Goal: Information Seeking & Learning: Learn about a topic

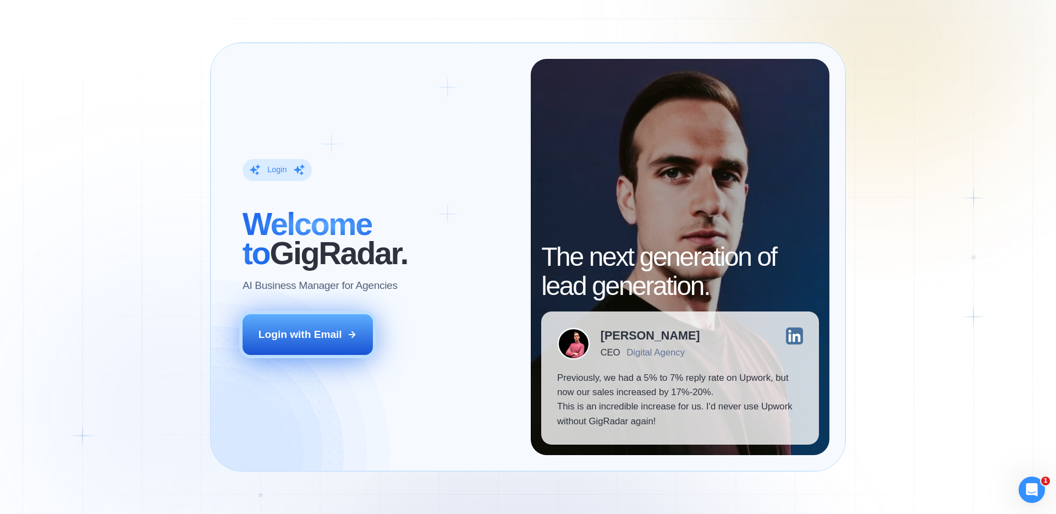
click at [308, 326] on button "Login with Email" at bounding box center [308, 334] width 131 height 41
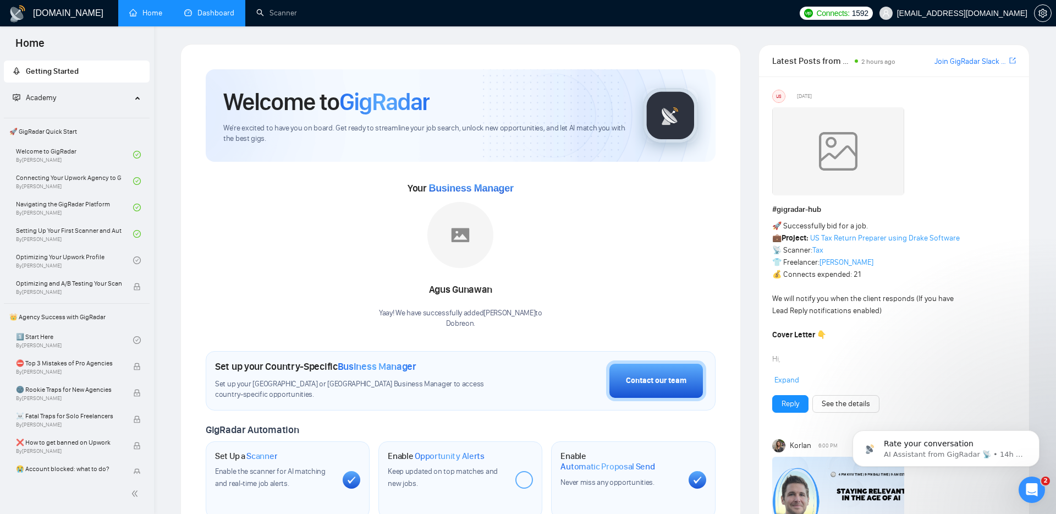
click at [197, 10] on link "Dashboard" at bounding box center [209, 12] width 50 height 9
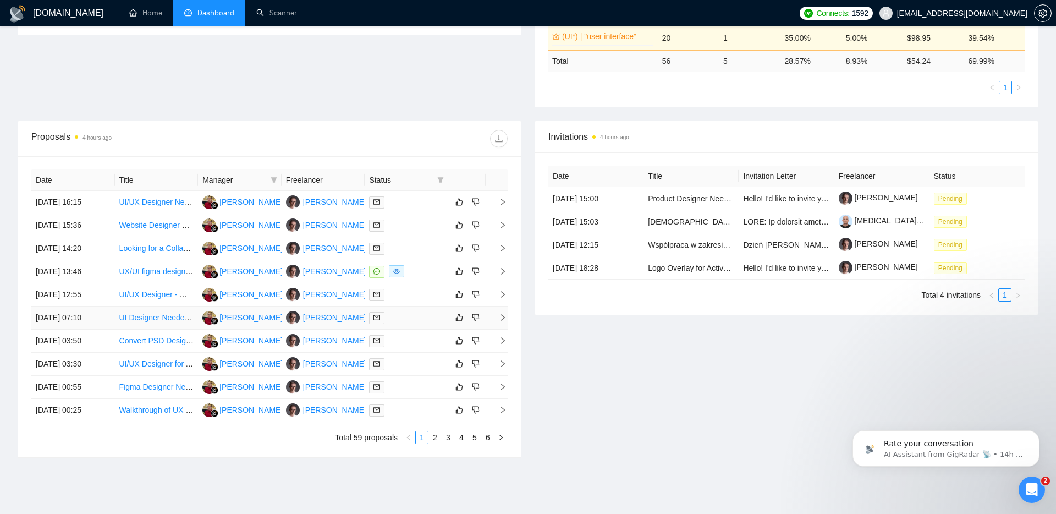
scroll to position [311, 0]
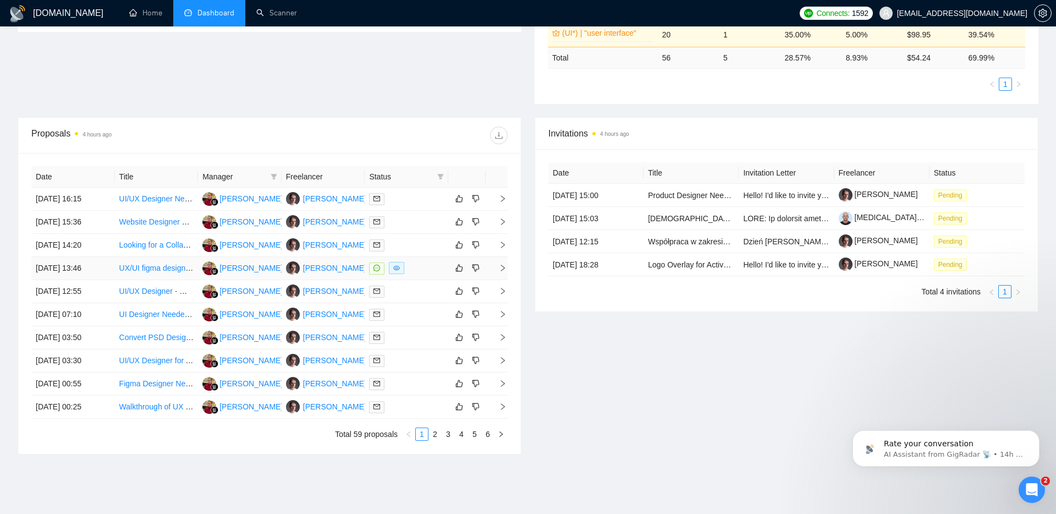
click at [156, 267] on link "UX/UI figma designer for B2X mobile web app needed" at bounding box center [211, 267] width 185 height 9
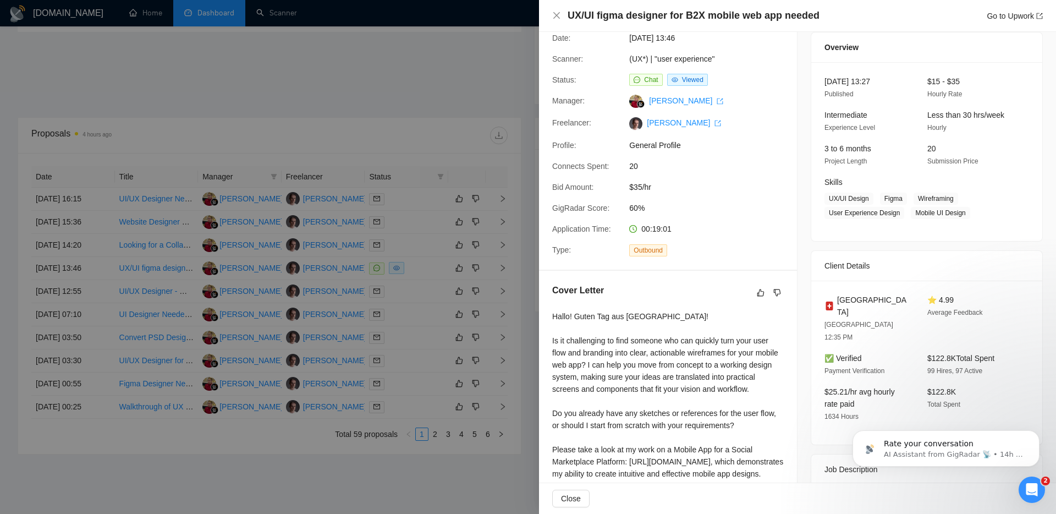
scroll to position [55, 0]
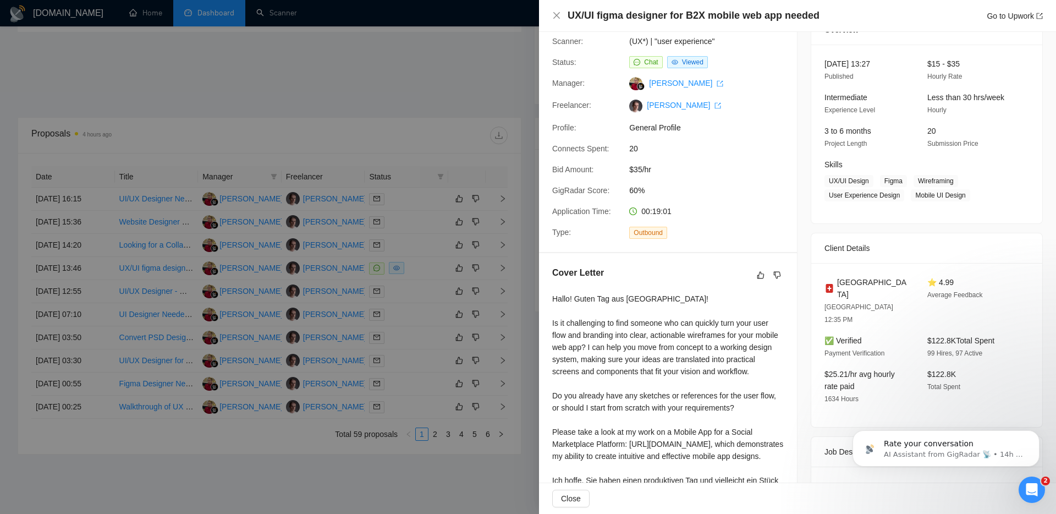
click at [385, 116] on div at bounding box center [528, 257] width 1056 height 514
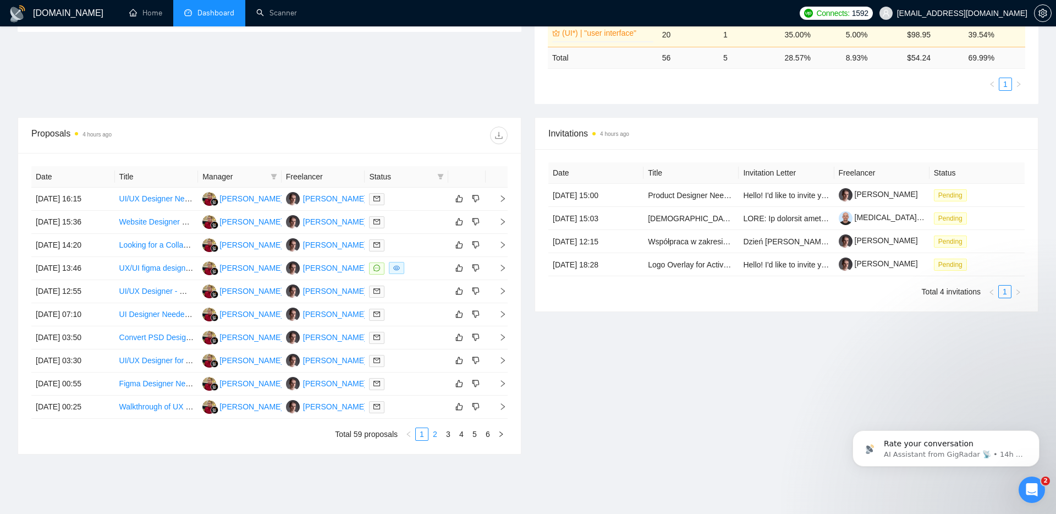
click at [438, 431] on link "2" at bounding box center [435, 434] width 12 height 12
click at [451, 434] on link "3" at bounding box center [448, 434] width 12 height 12
click at [172, 221] on link "Product Designer Needed for New iOS Mobile App" at bounding box center [205, 221] width 173 height 9
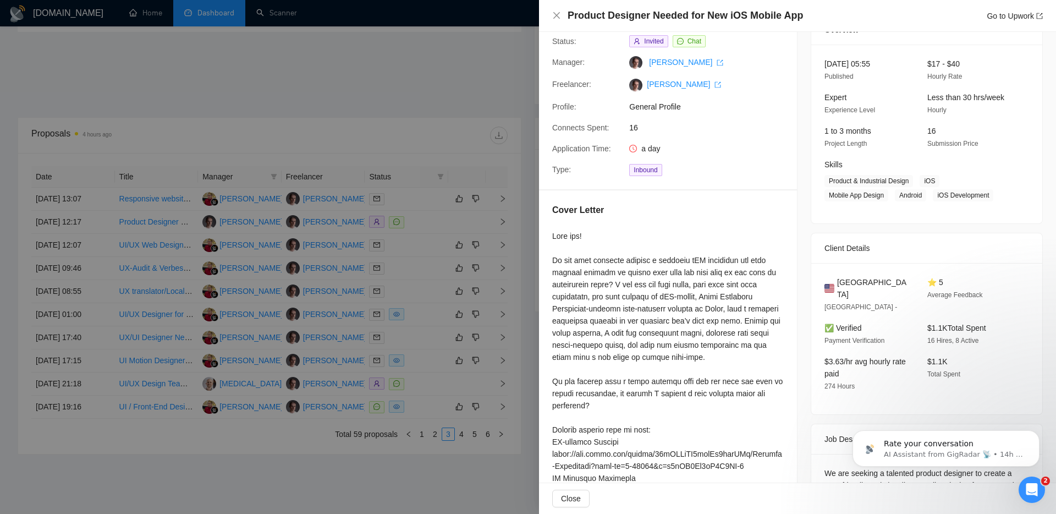
click at [444, 147] on div at bounding box center [528, 257] width 1056 height 514
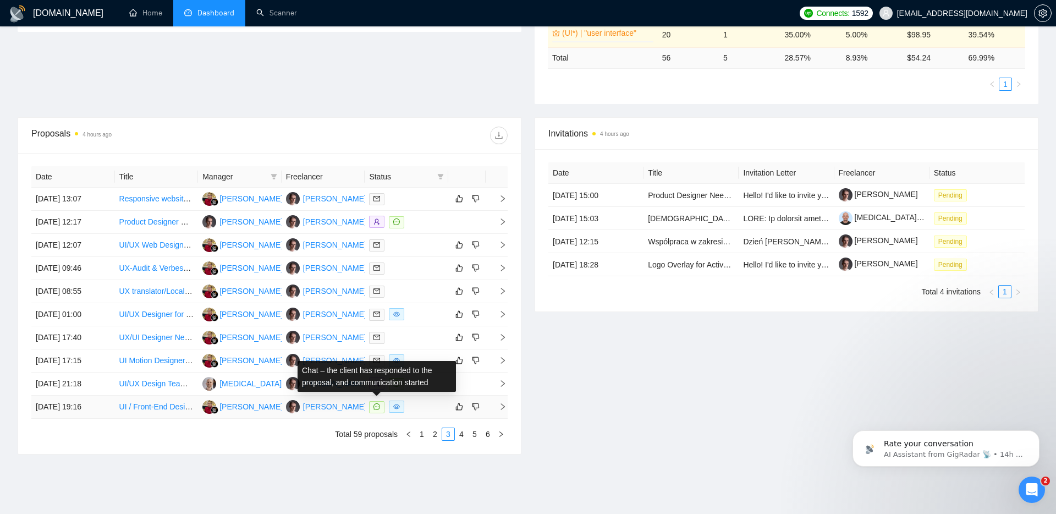
click at [376, 403] on icon "message" at bounding box center [376, 406] width 7 height 7
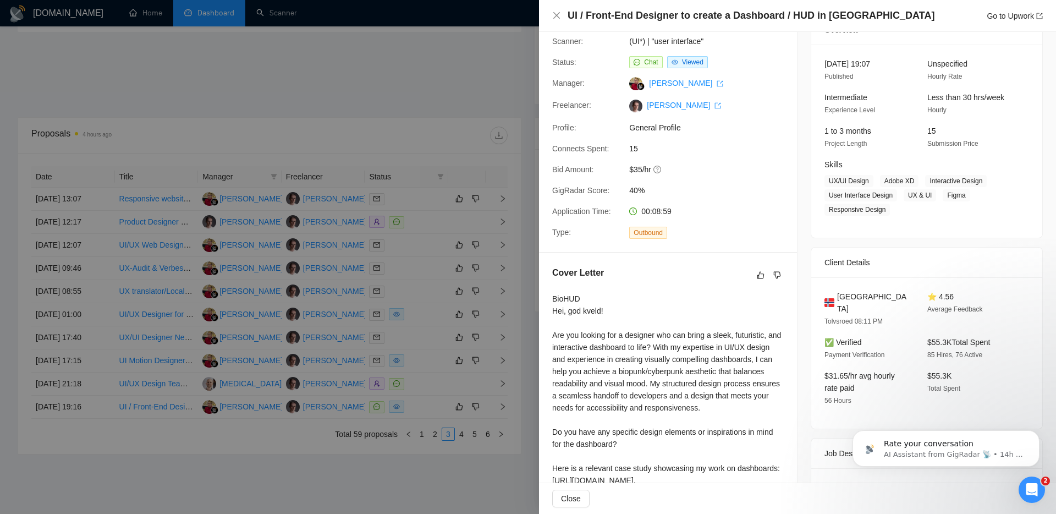
click at [318, 107] on div at bounding box center [528, 257] width 1056 height 514
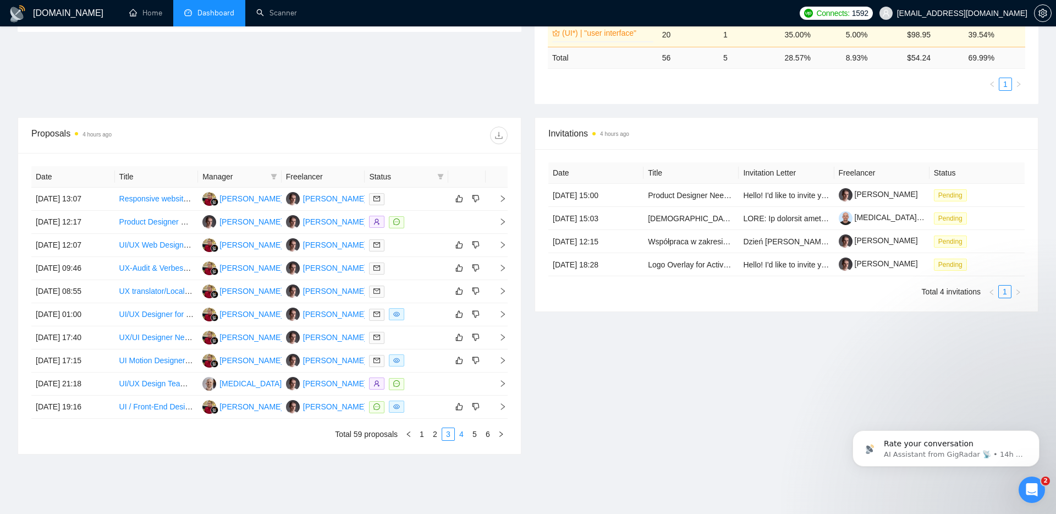
click at [461, 436] on link "4" at bounding box center [461, 434] width 12 height 12
click at [475, 431] on link "5" at bounding box center [475, 434] width 12 height 12
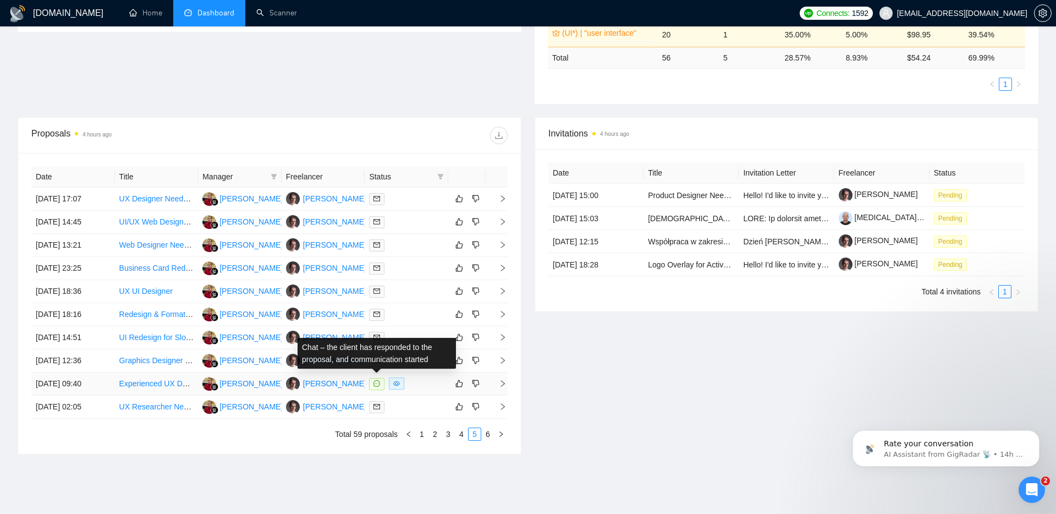
click at [378, 382] on icon "message" at bounding box center [376, 383] width 7 height 7
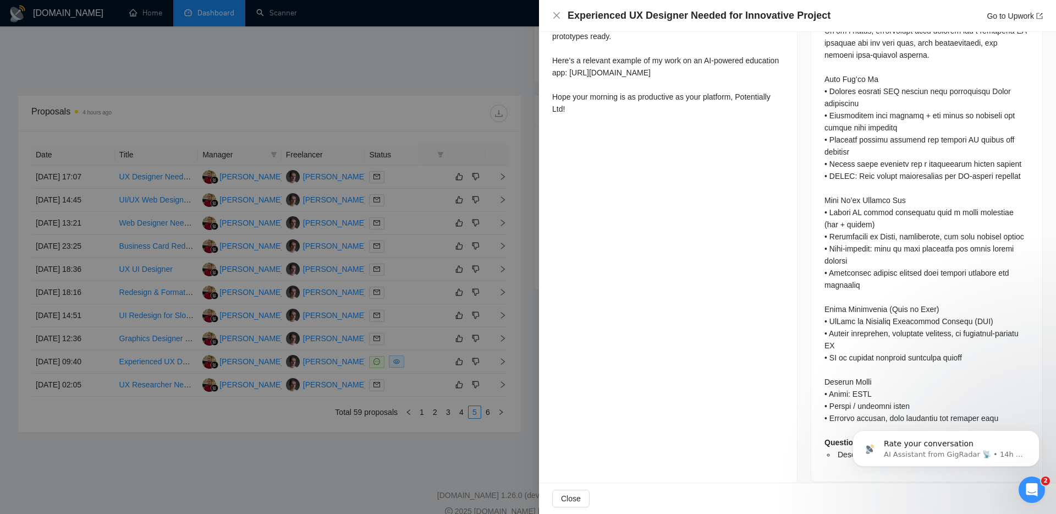
scroll to position [350, 0]
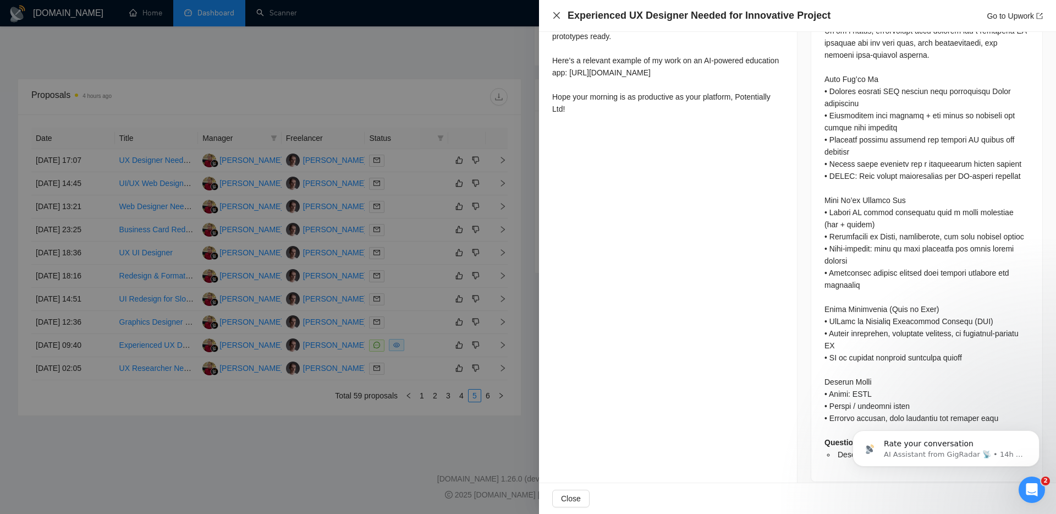
click at [559, 18] on icon "close" at bounding box center [556, 15] width 7 height 7
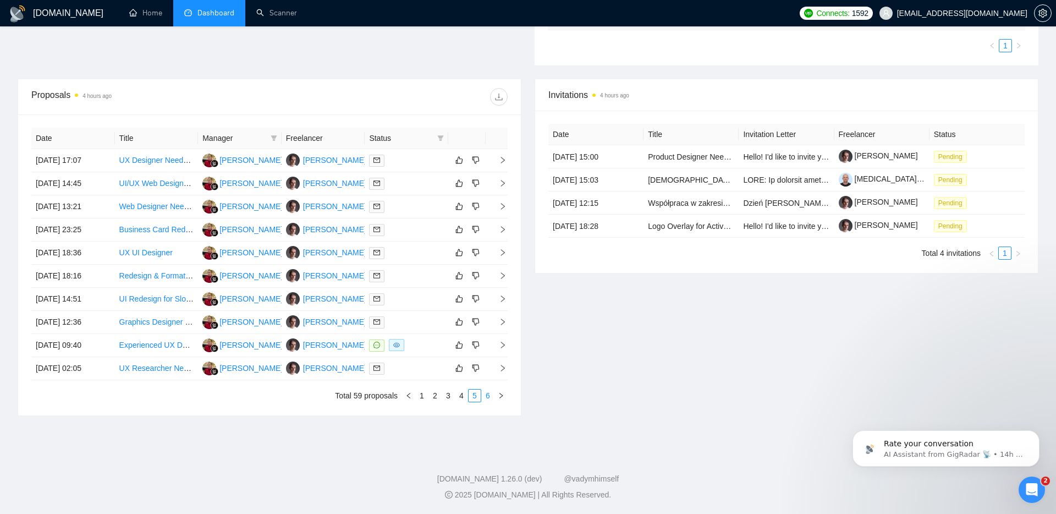
click at [487, 398] on link "6" at bounding box center [488, 395] width 12 height 12
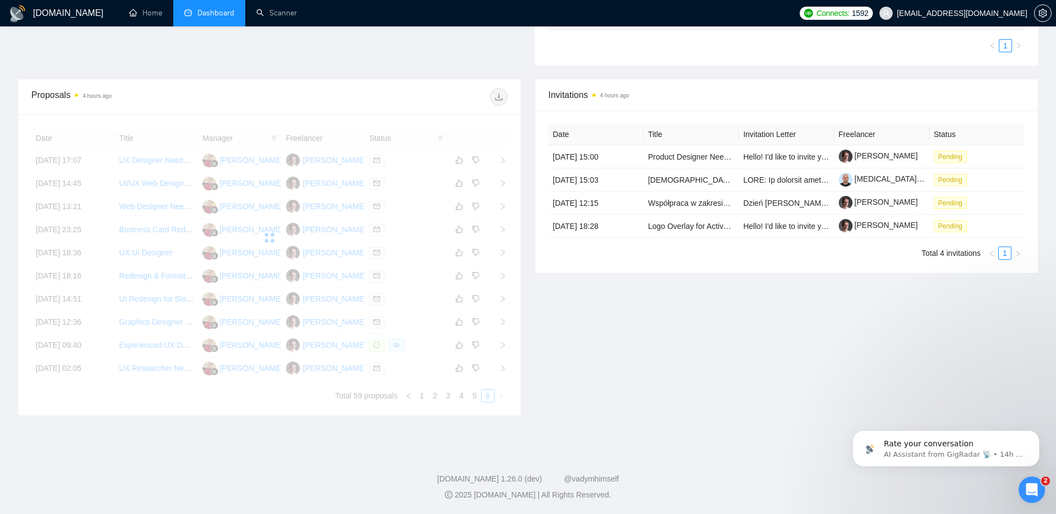
scroll to position [327, 0]
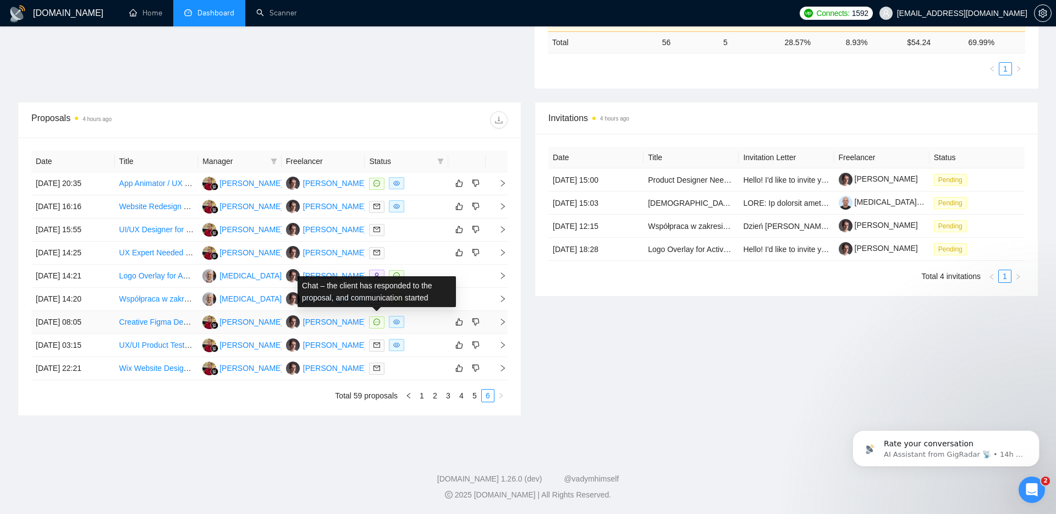
click at [370, 321] on span at bounding box center [376, 322] width 15 height 12
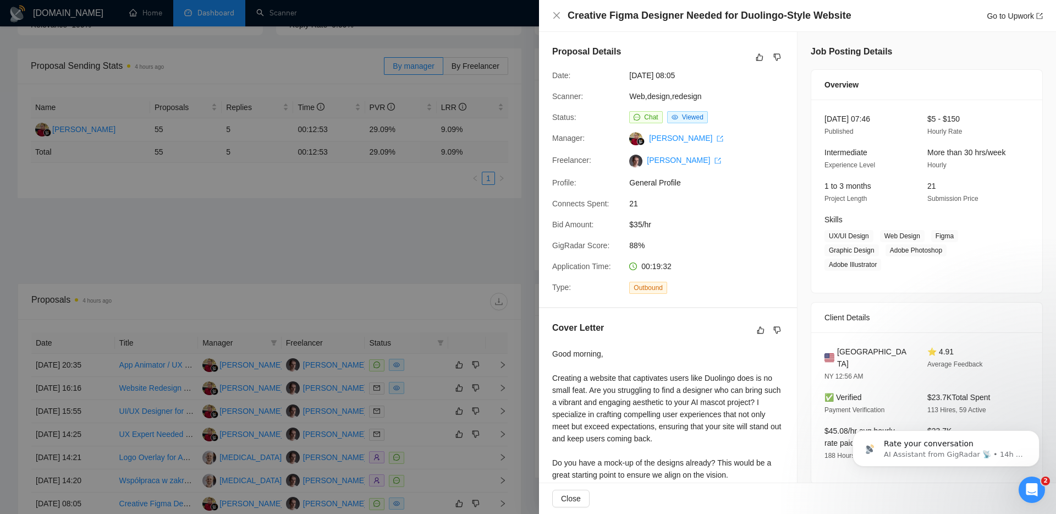
scroll to position [127, 0]
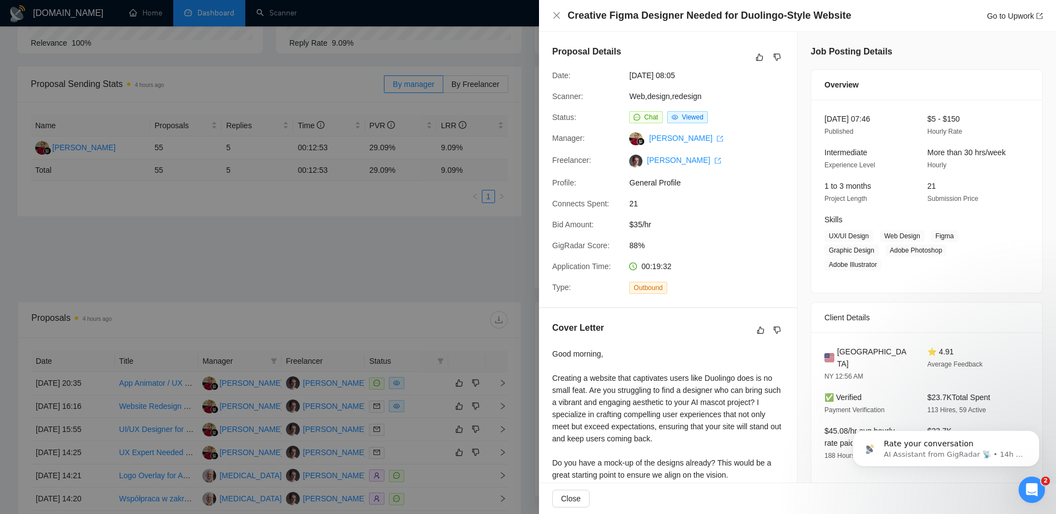
click at [405, 285] on div at bounding box center [528, 257] width 1056 height 514
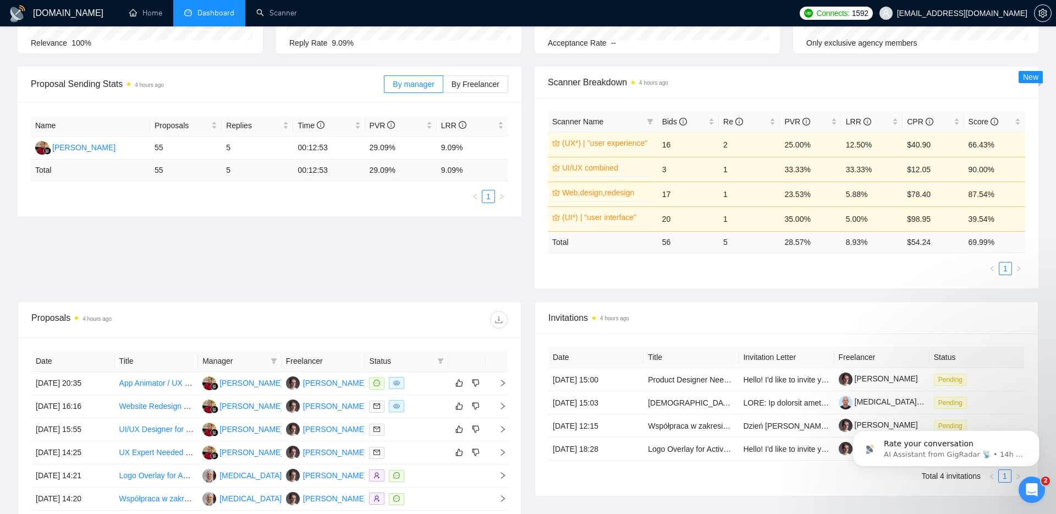
scroll to position [0, 0]
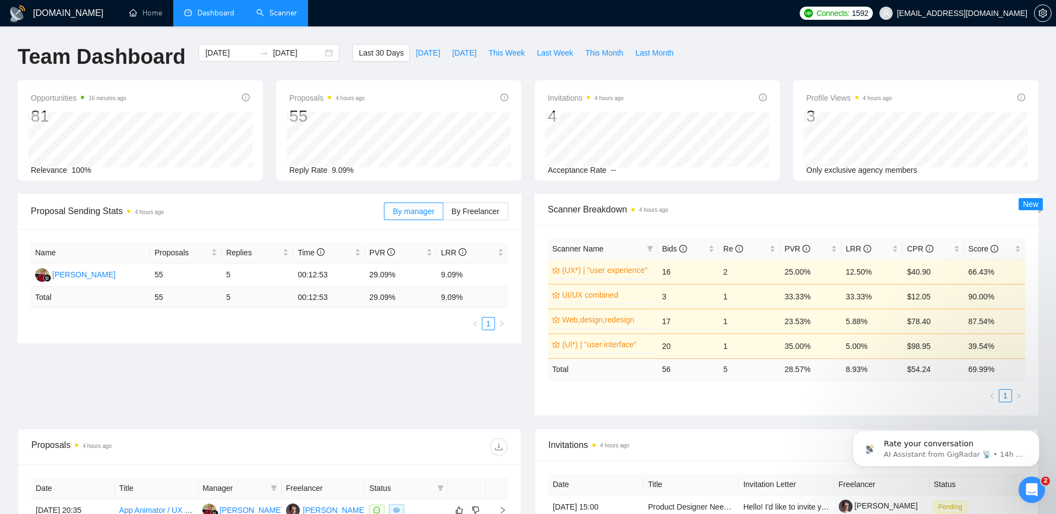
click at [273, 15] on link "Scanner" at bounding box center [276, 12] width 41 height 9
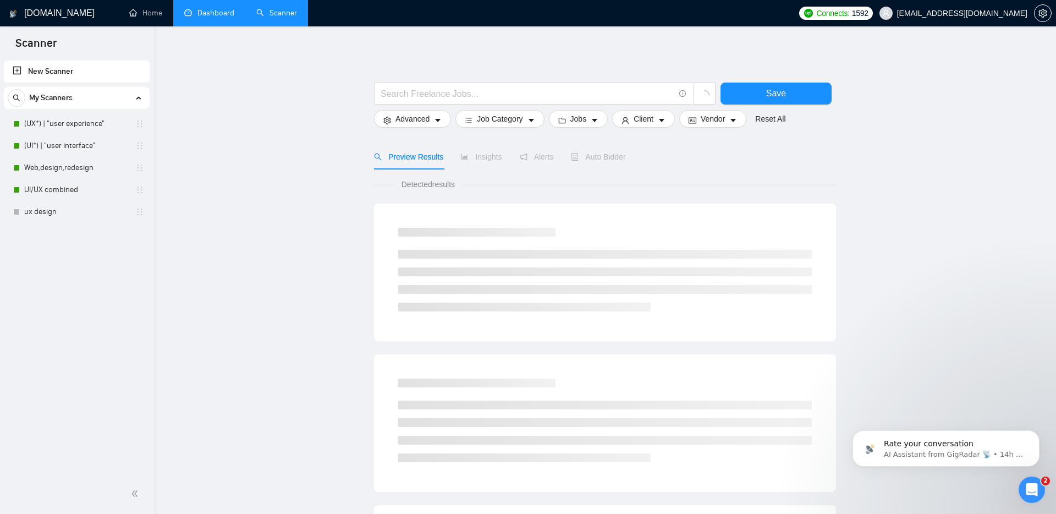
click at [212, 12] on link "Dashboard" at bounding box center [209, 12] width 50 height 9
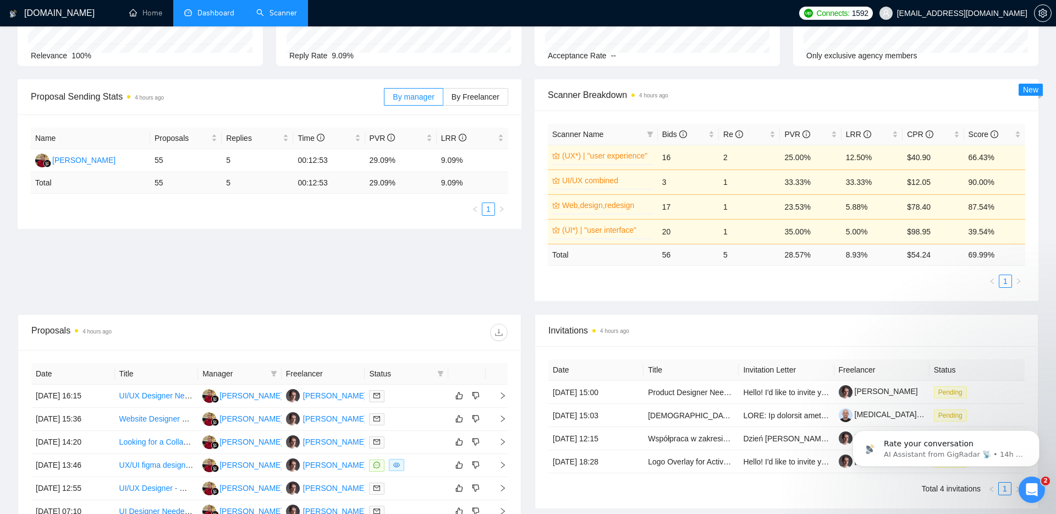
scroll to position [115, 0]
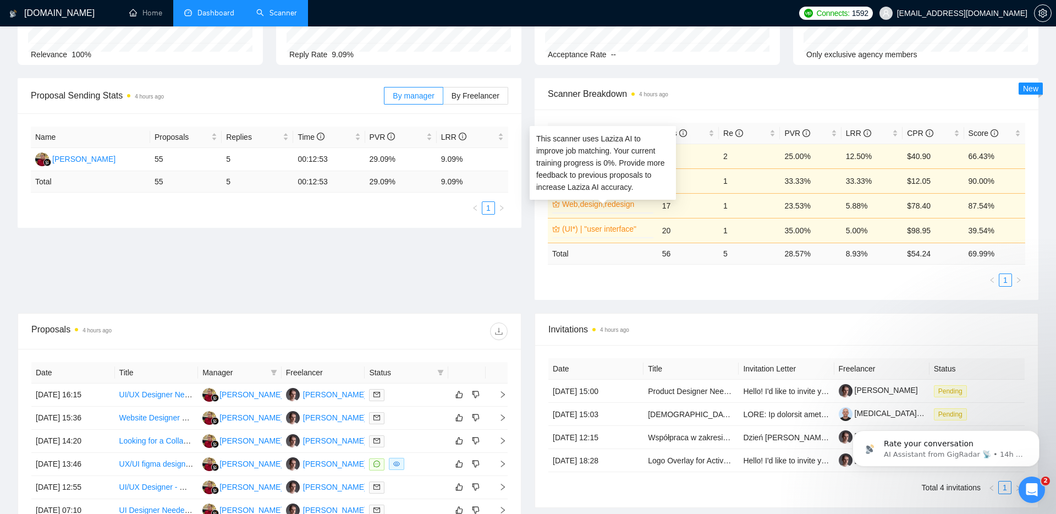
click at [591, 207] on link "Web,design,redesign" at bounding box center [606, 204] width 89 height 12
